Goal: Task Accomplishment & Management: Complete application form

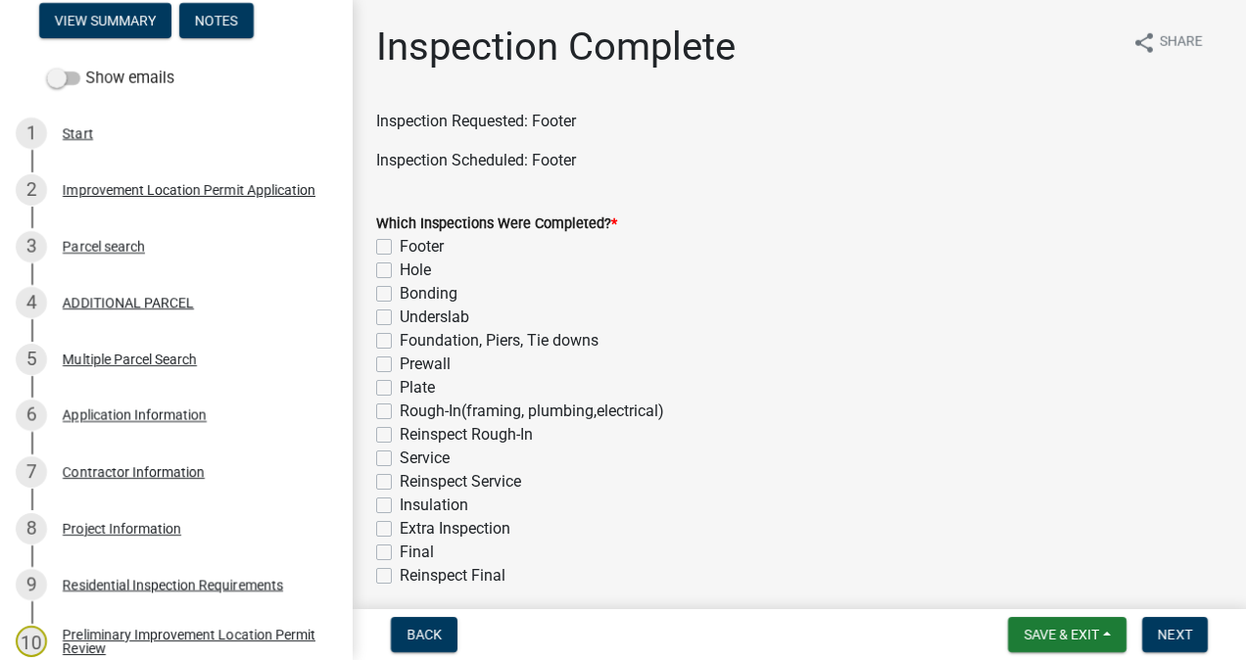
scroll to position [276, 0]
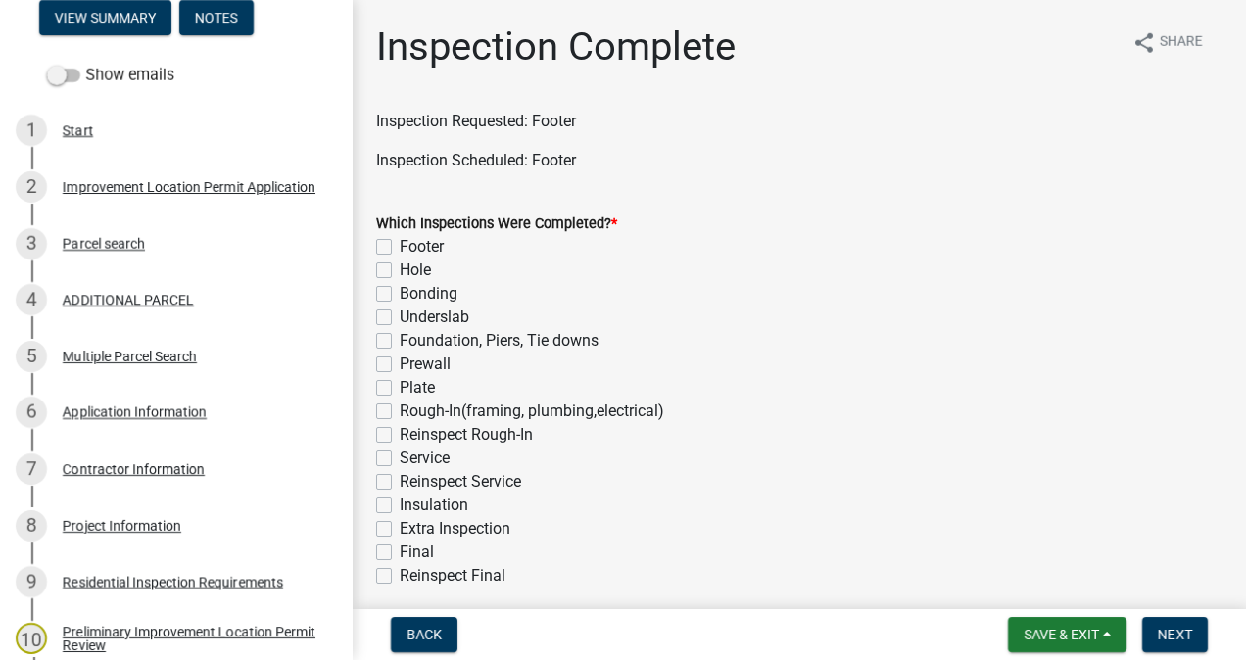
click at [125, 532] on div "Project Information" at bounding box center [122, 526] width 119 height 14
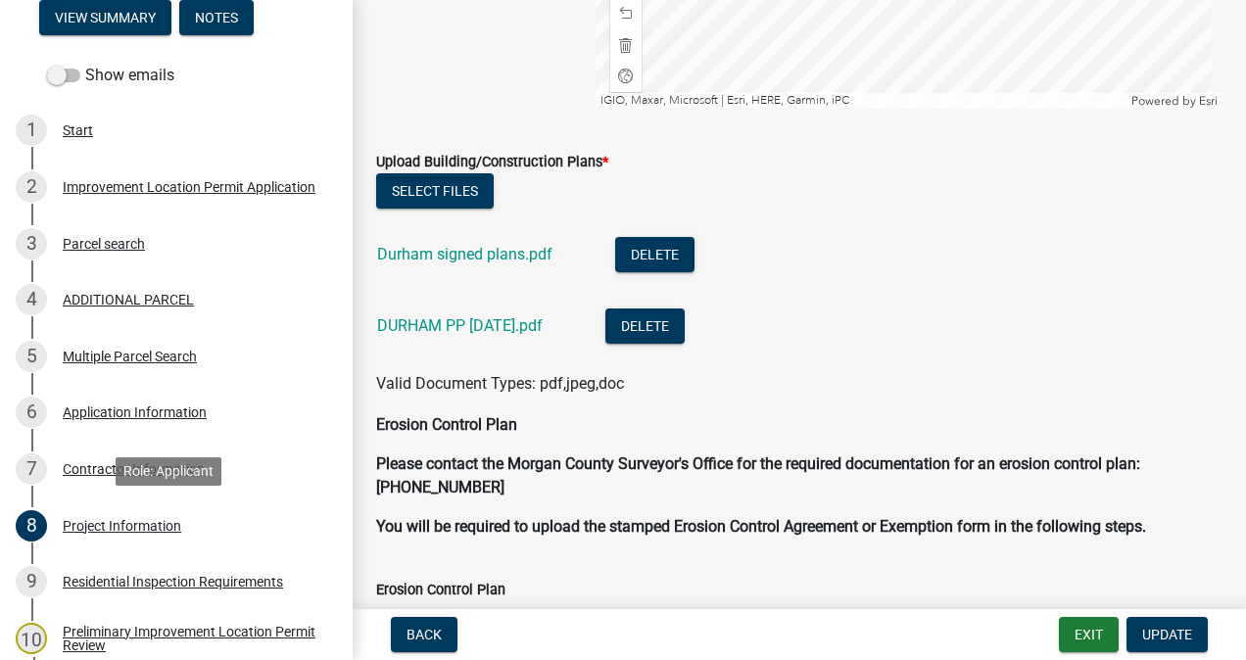
scroll to position [4796, 0]
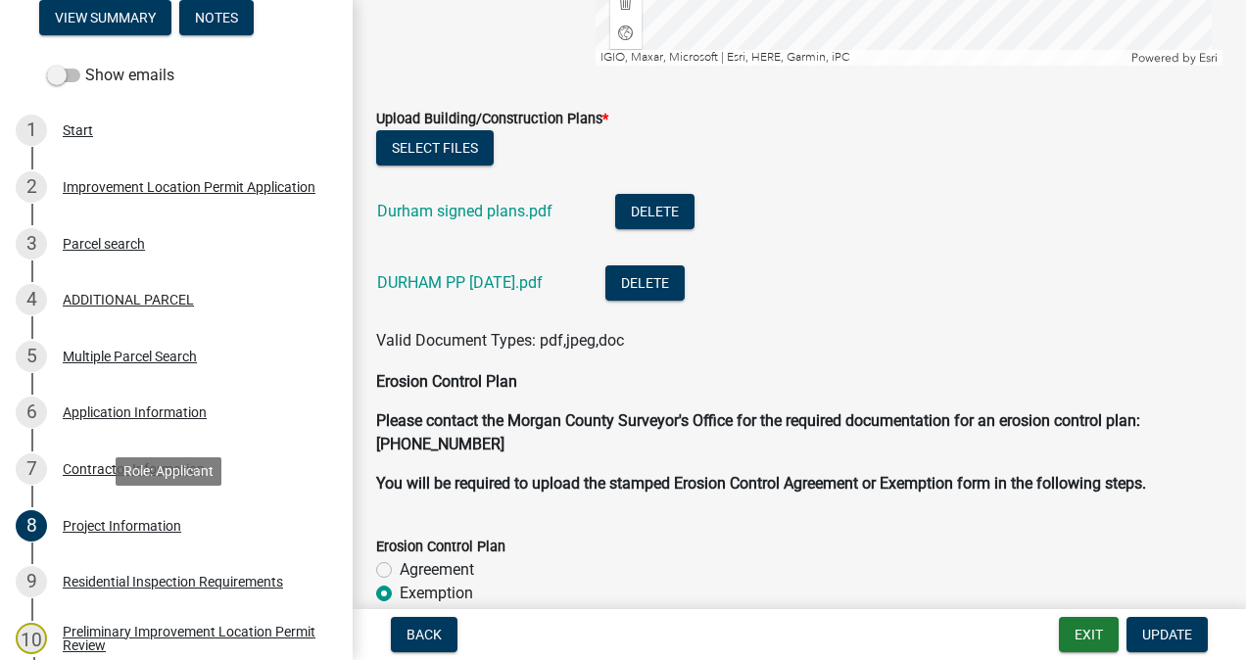
click at [506, 206] on link "Durham signed plans.pdf" at bounding box center [464, 211] width 175 height 19
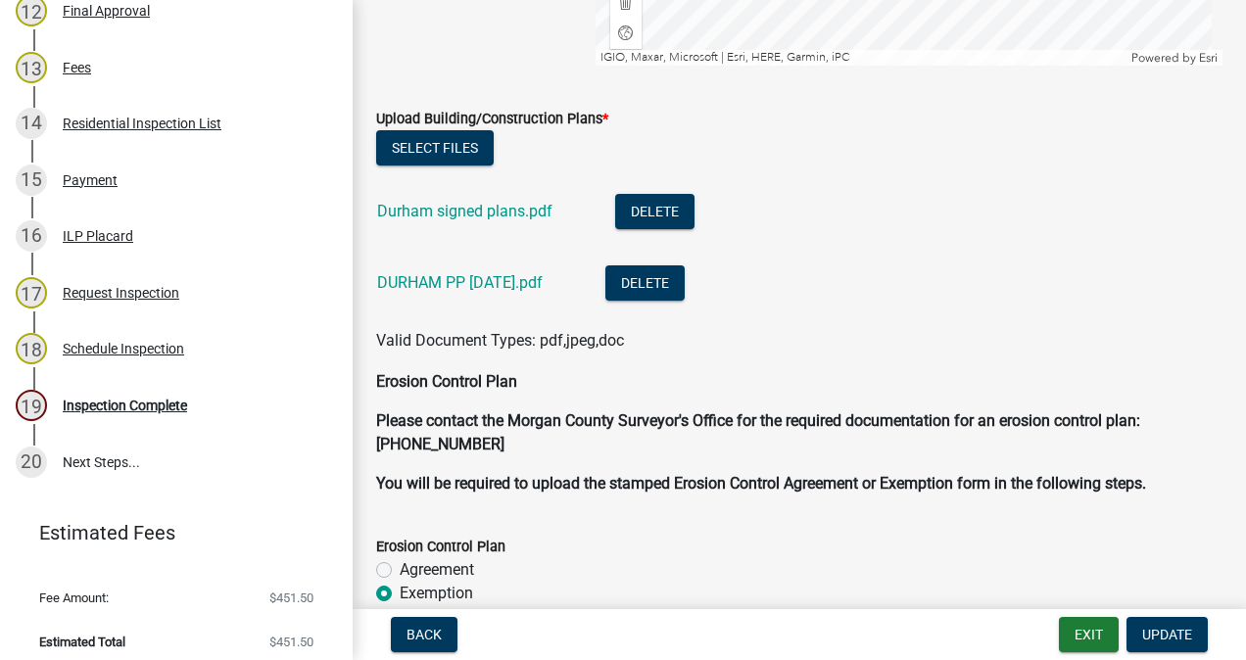
scroll to position [1029, 0]
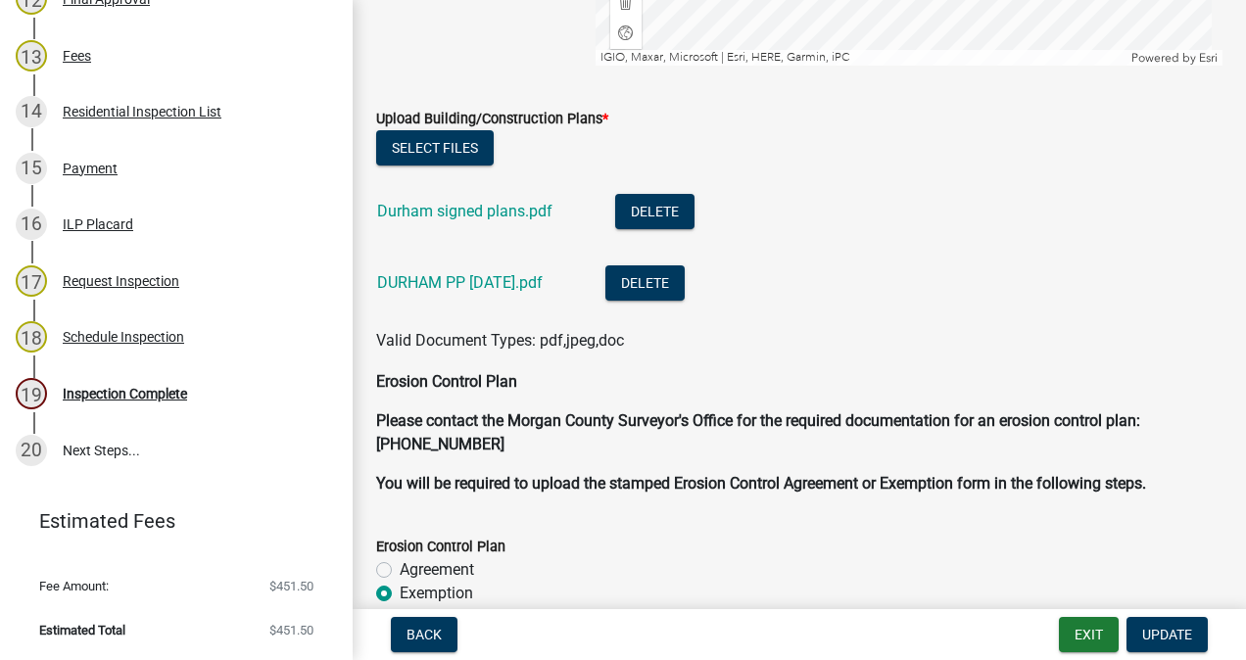
click at [118, 407] on div "19 Inspection Complete" at bounding box center [169, 393] width 306 height 31
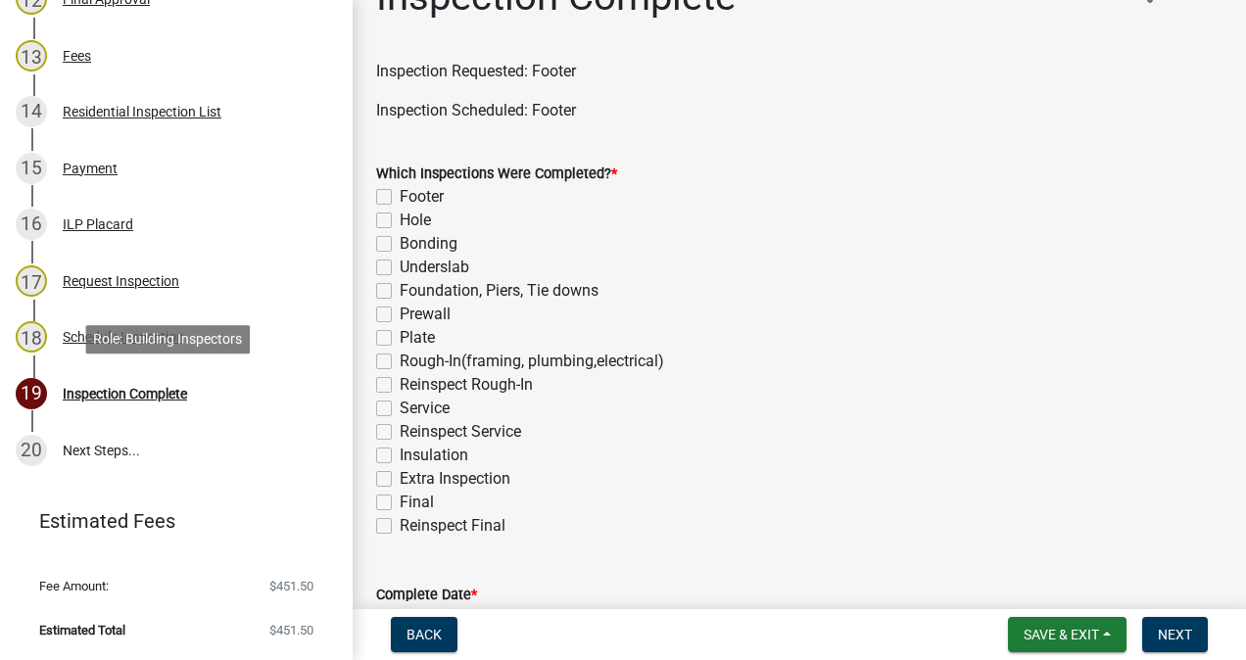
scroll to position [51, 0]
click at [400, 196] on label "Footer" at bounding box center [422, 196] width 44 height 24
click at [400, 196] on input "Footer" at bounding box center [406, 190] width 13 height 13
checkbox input "true"
checkbox input "false"
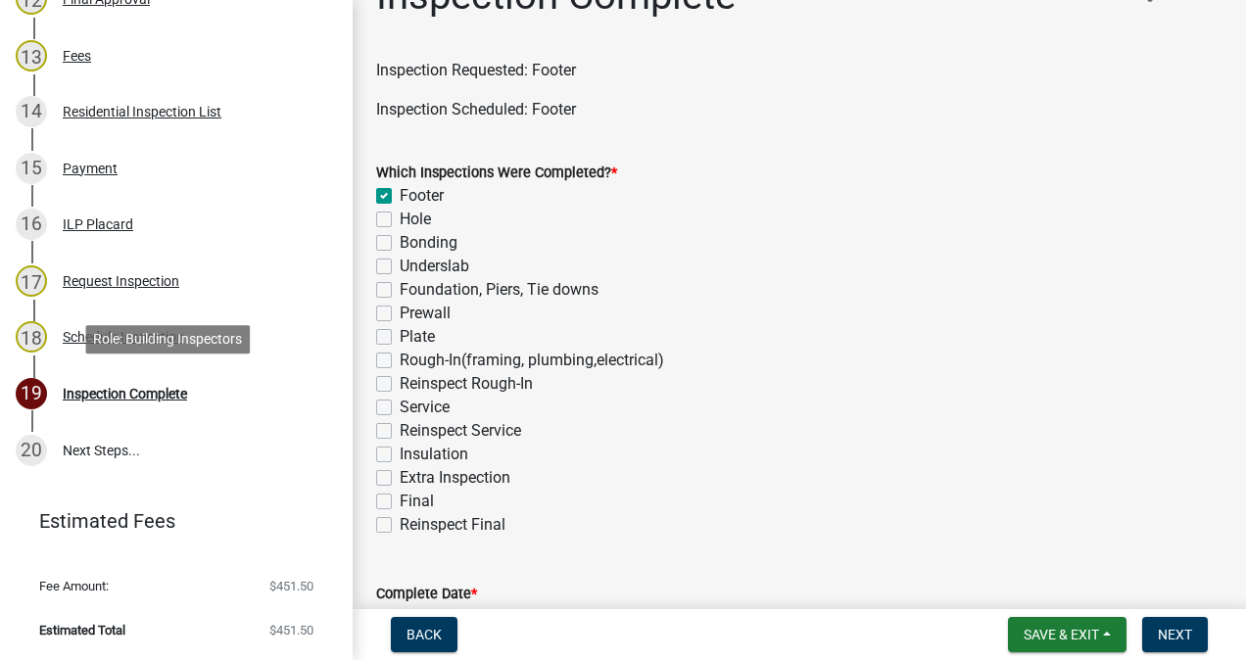
checkbox input "false"
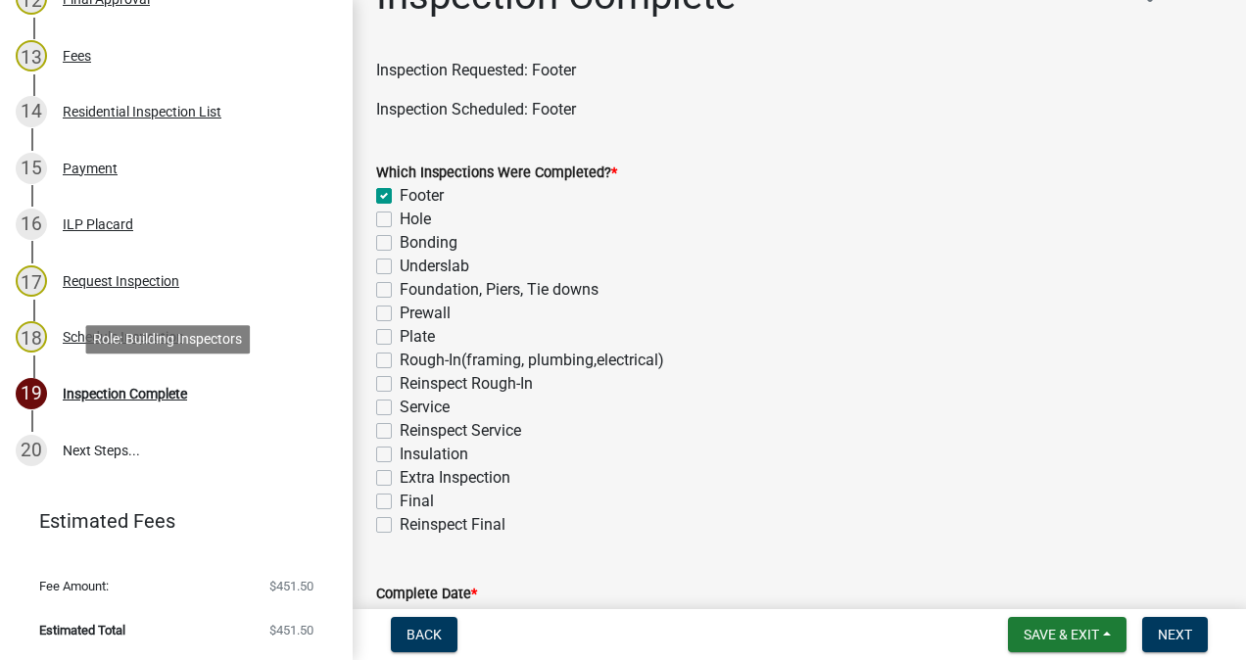
checkbox input "false"
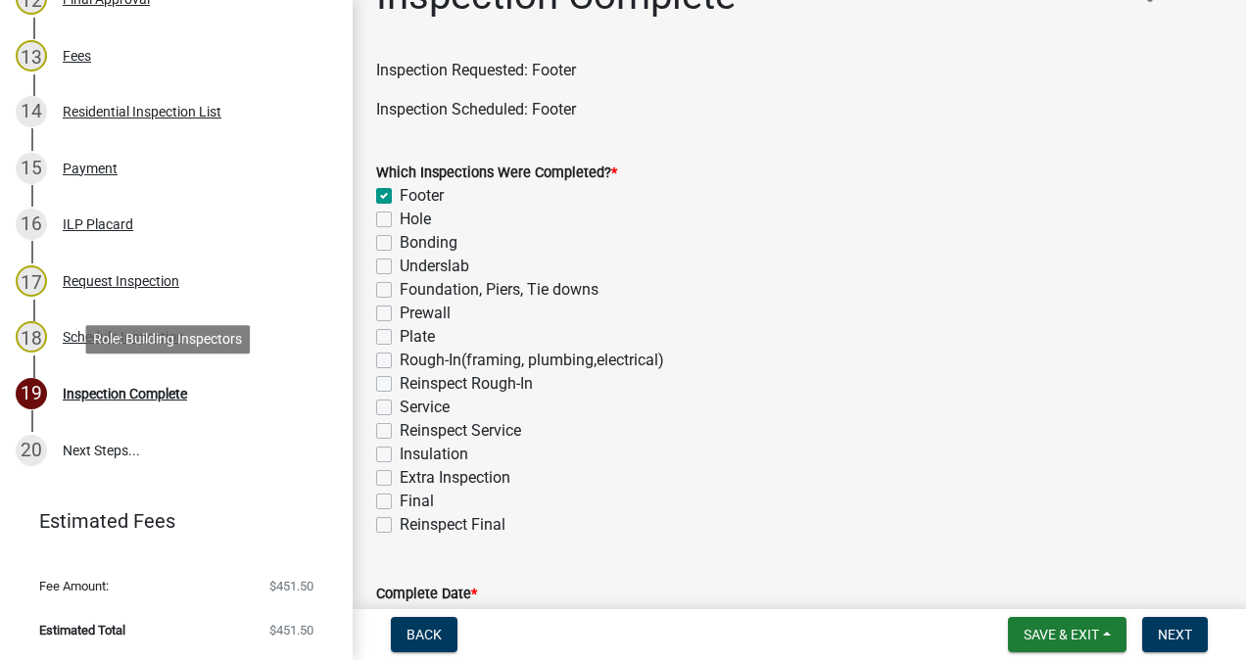
checkbox input "false"
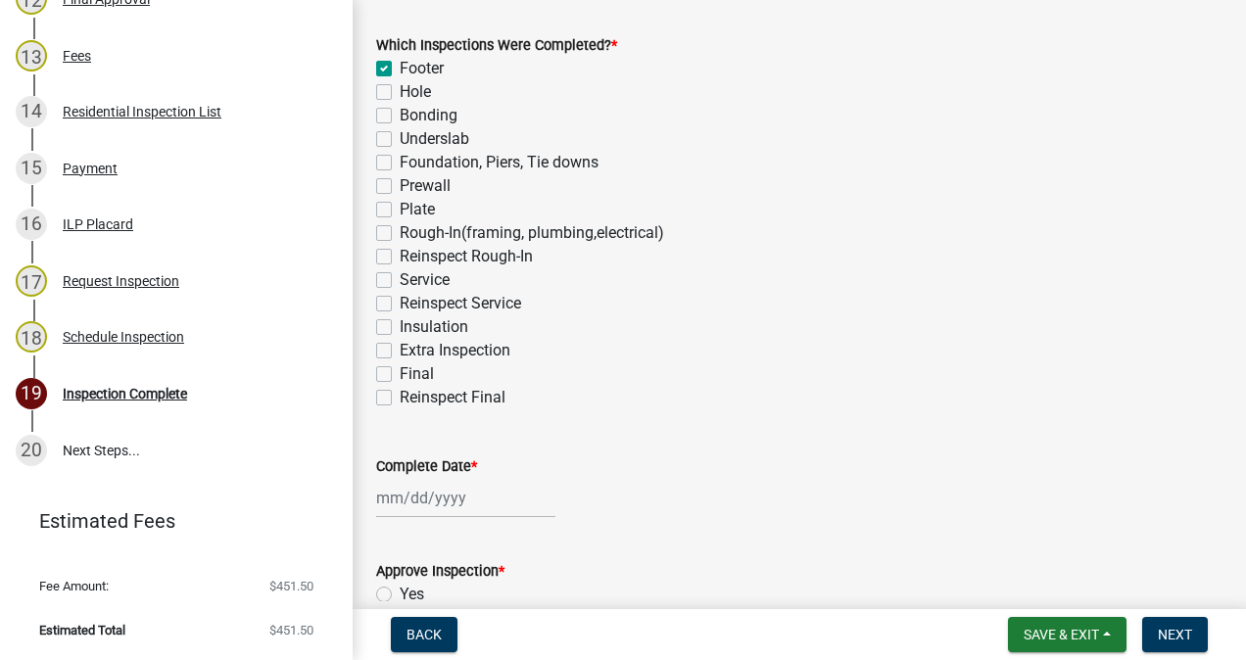
scroll to position [315, 0]
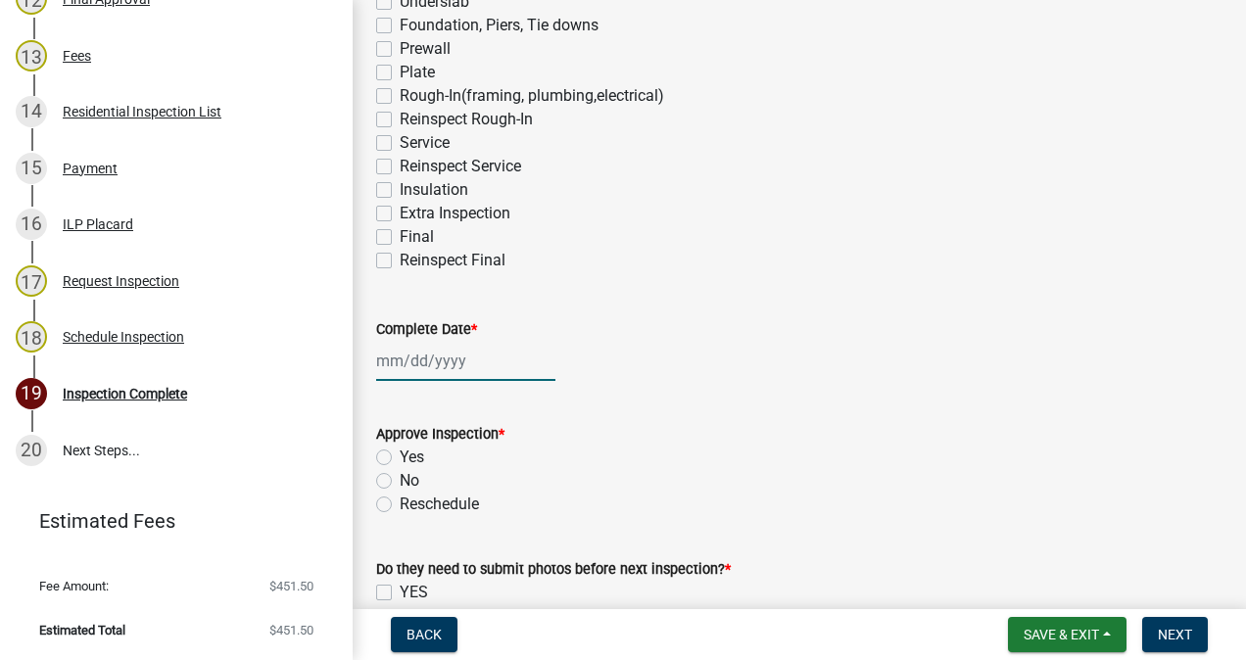
click at [441, 366] on div at bounding box center [465, 361] width 179 height 40
select select "10"
select select "2025"
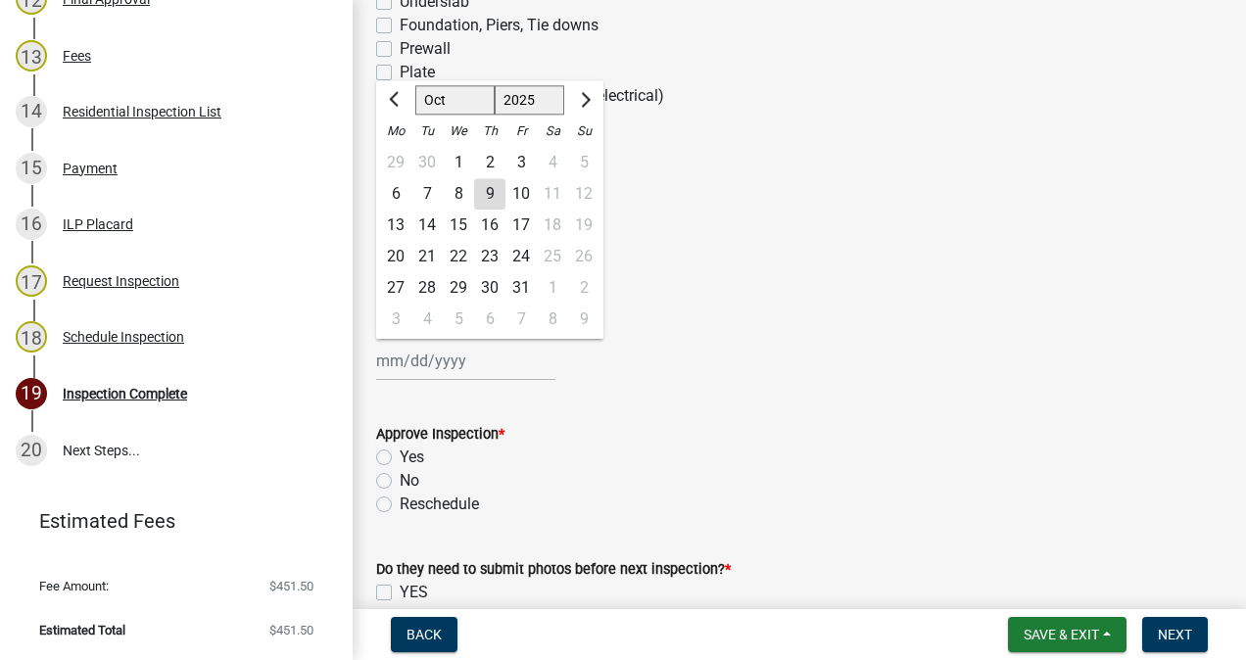
click at [490, 193] on div "9" at bounding box center [489, 193] width 31 height 31
type input "[DATE]"
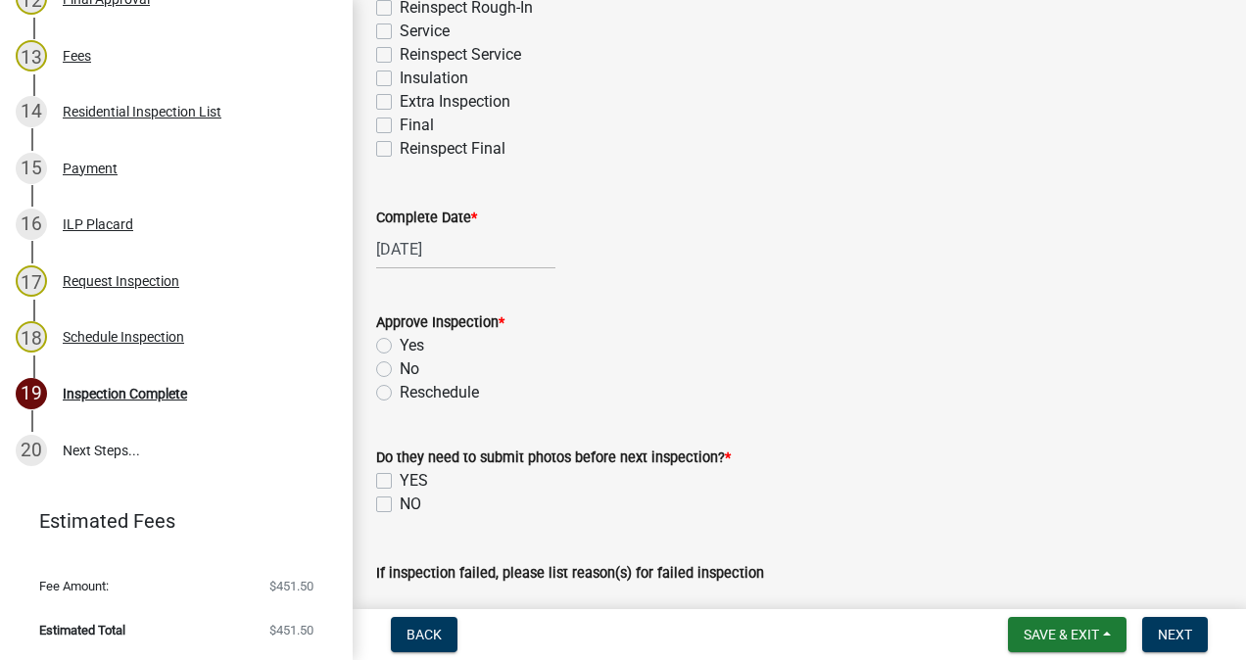
scroll to position [476, 0]
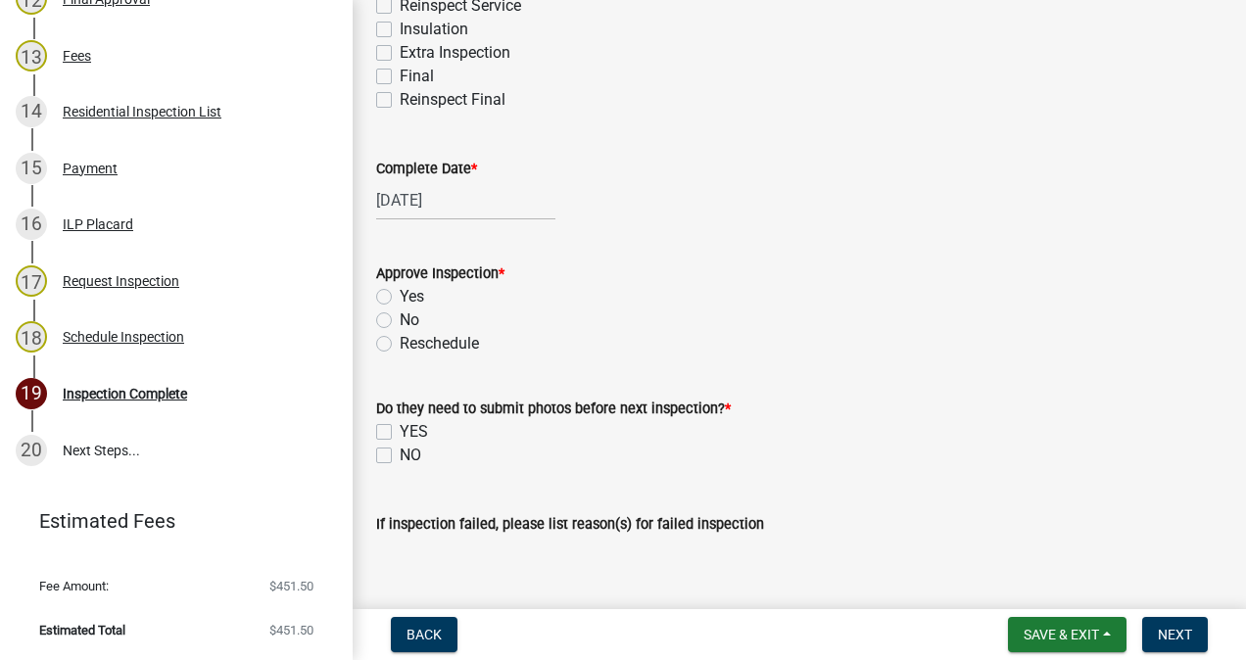
click at [407, 296] on label "Yes" at bounding box center [412, 297] width 24 height 24
click at [407, 296] on input "Yes" at bounding box center [406, 291] width 13 height 13
radio input "true"
click at [400, 455] on label "NO" at bounding box center [411, 456] width 22 height 24
click at [400, 455] on input "NO" at bounding box center [406, 450] width 13 height 13
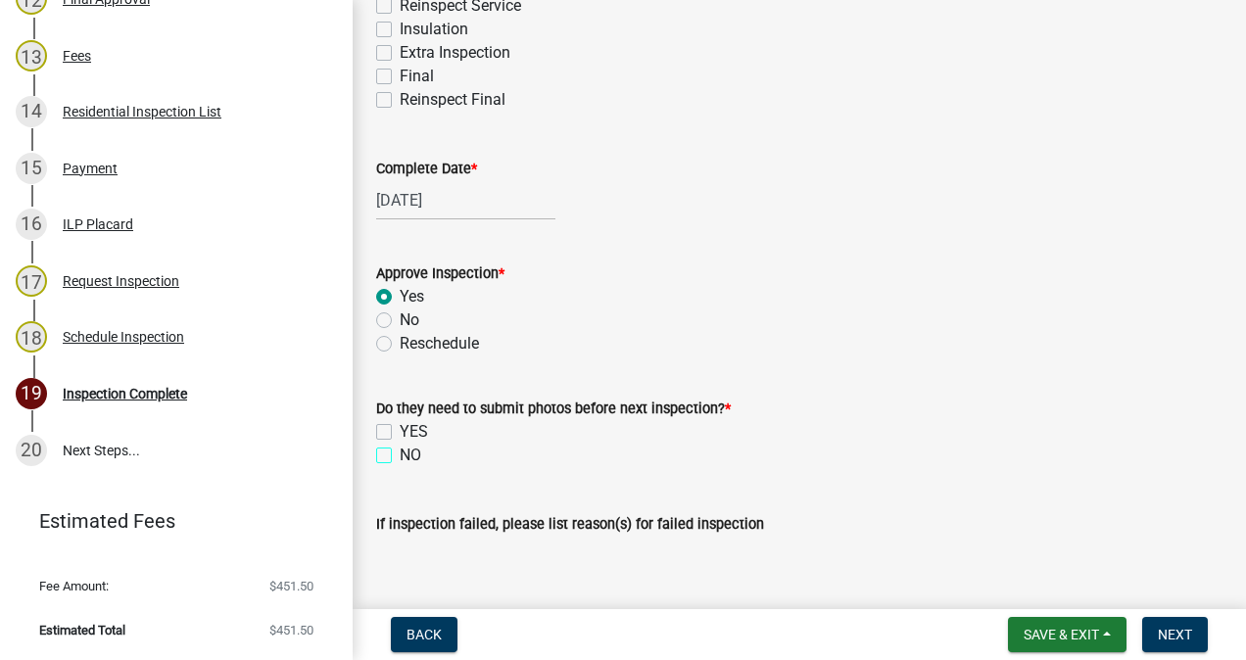
checkbox input "true"
checkbox input "false"
checkbox input "true"
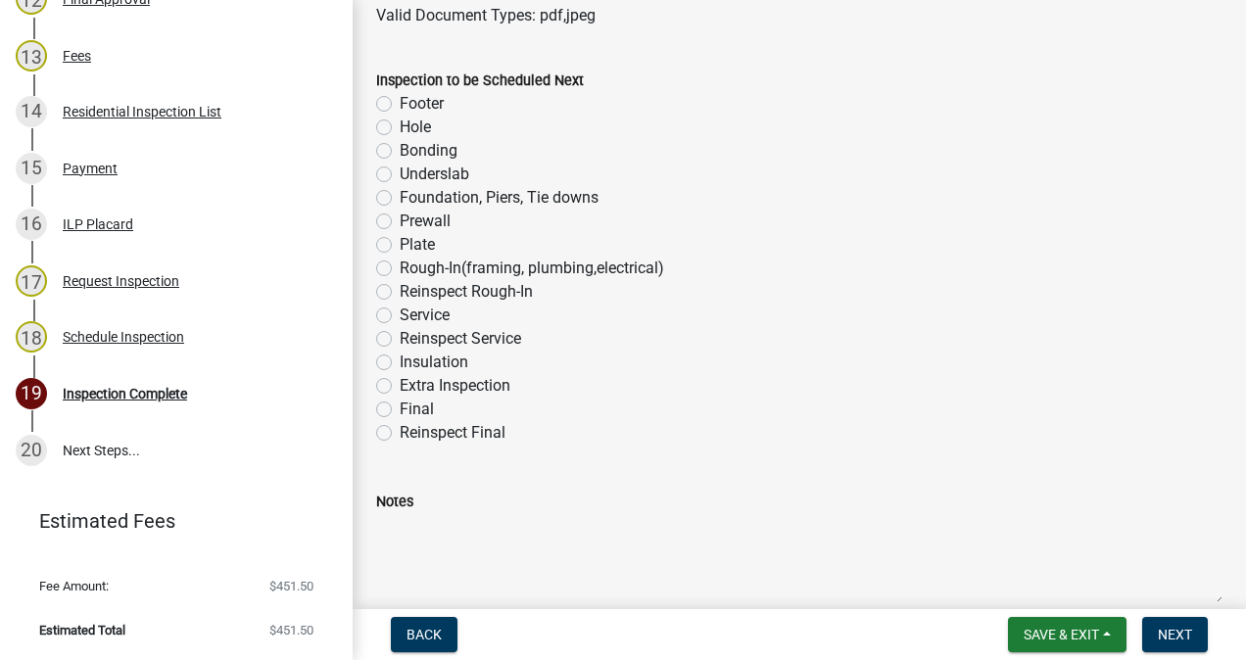
scroll to position [1224, 0]
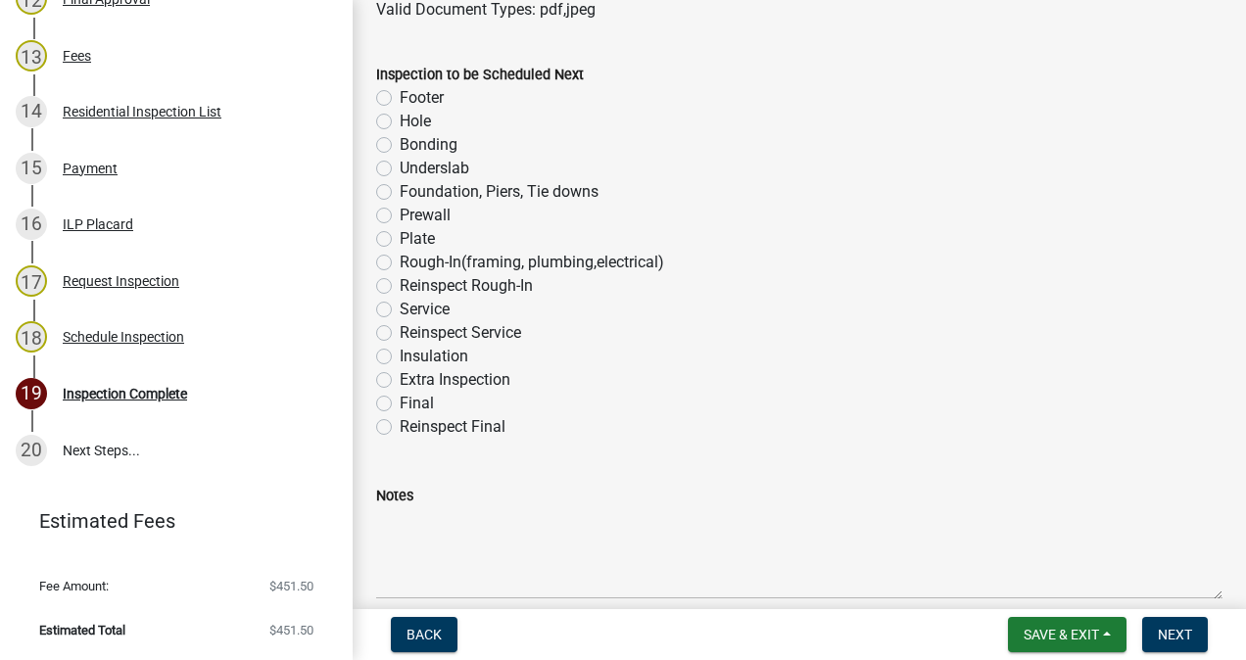
click at [400, 191] on label "Foundation, Piers, Tie downs" at bounding box center [499, 192] width 199 height 24
click at [400, 191] on input "Foundation, Piers, Tie downs" at bounding box center [406, 186] width 13 height 13
radio input "true"
click at [1173, 636] on span "Next" at bounding box center [1175, 635] width 34 height 16
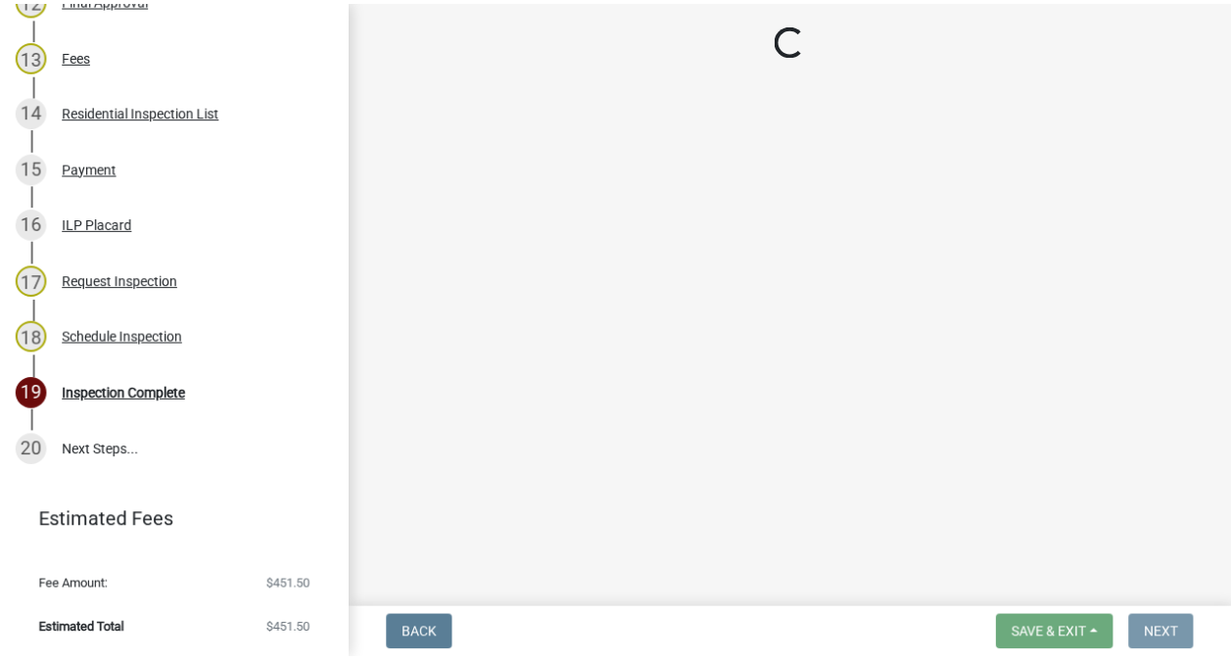
scroll to position [0, 0]
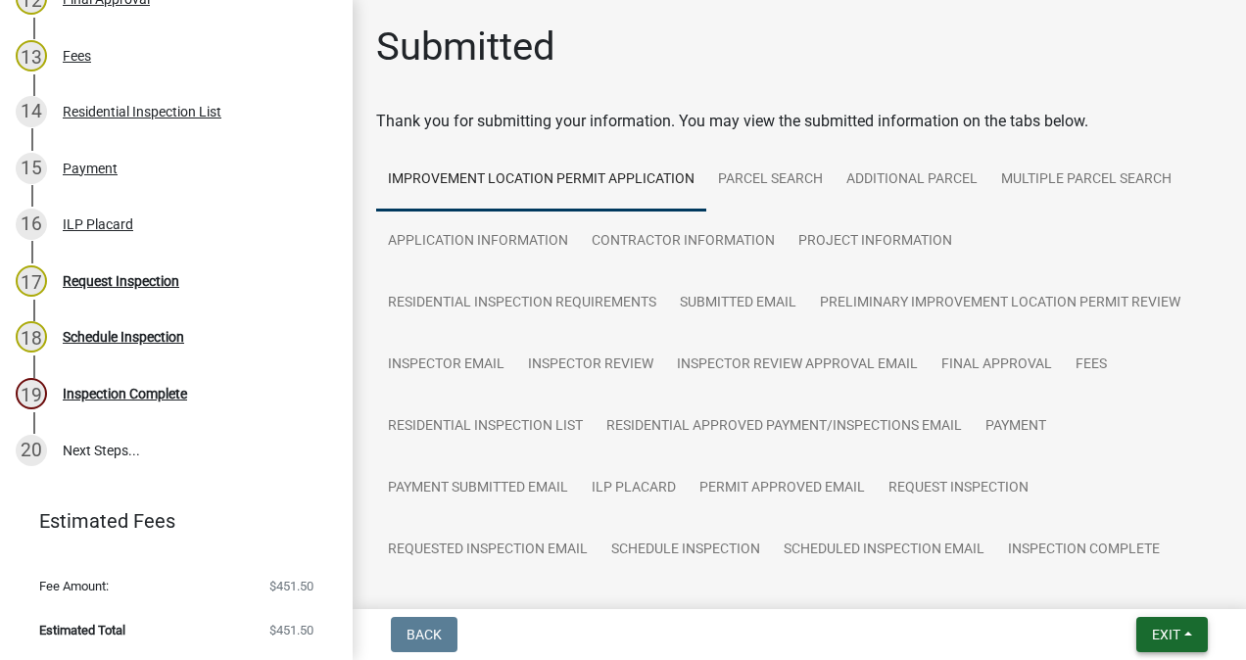
click at [1153, 636] on span "Exit" at bounding box center [1166, 635] width 28 height 16
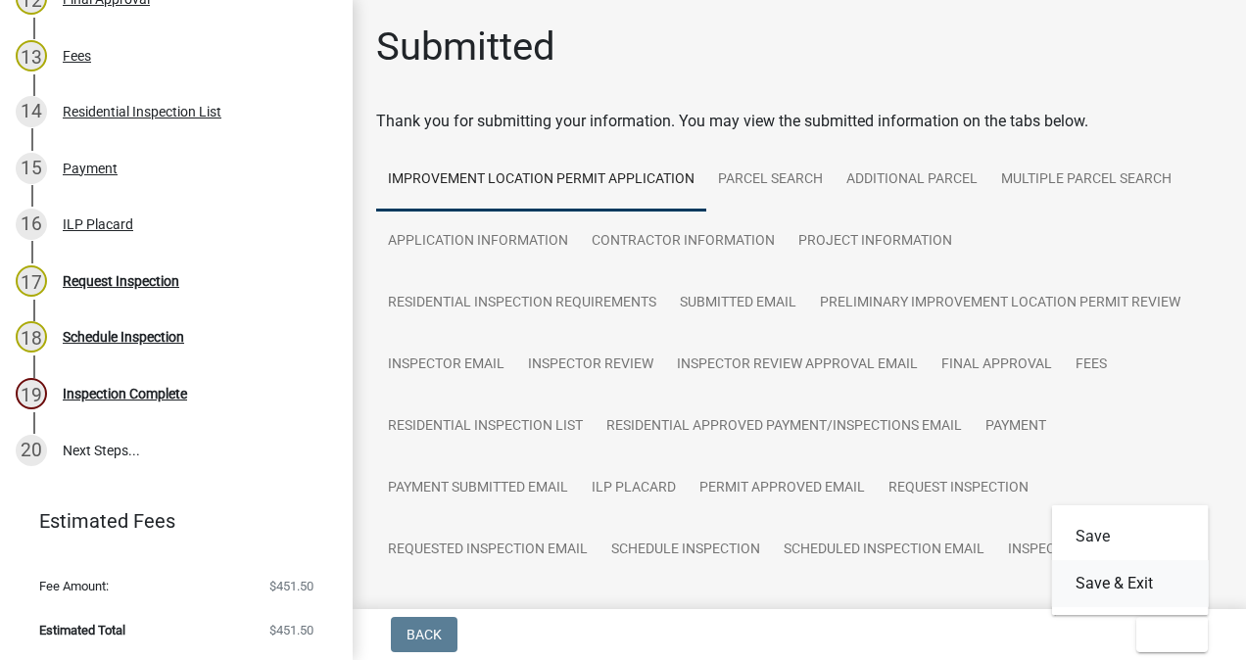
click at [1137, 596] on button "Save & Exit" at bounding box center [1130, 583] width 157 height 47
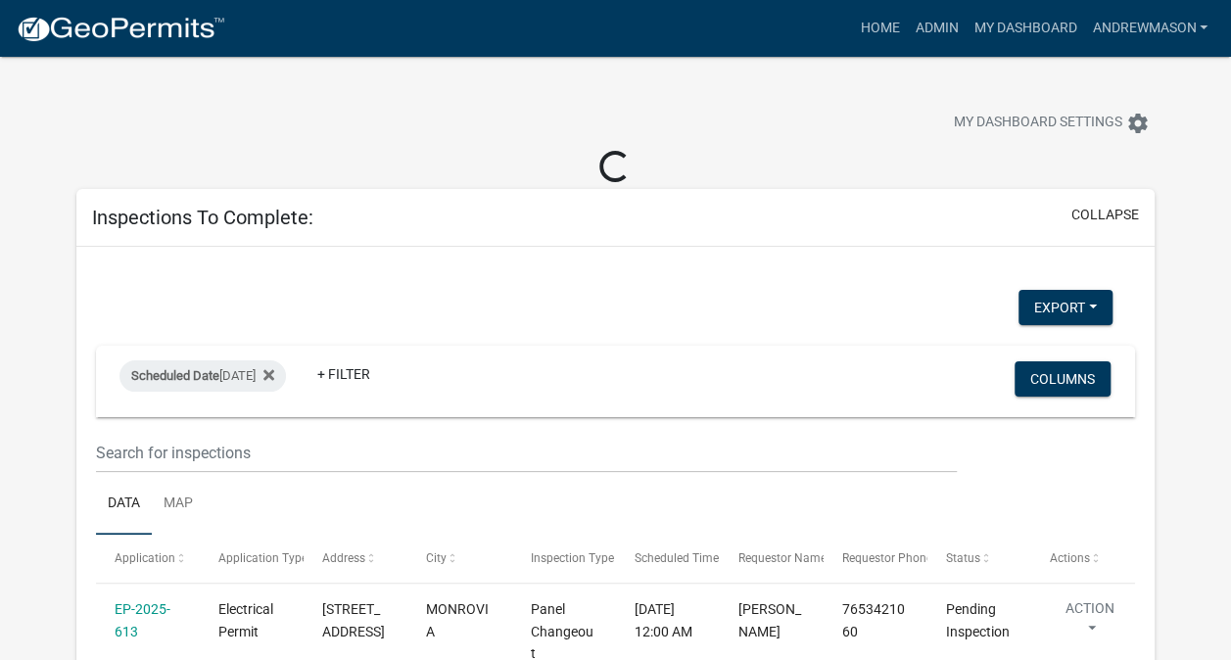
select select "3: 100"
